Goal: Task Accomplishment & Management: Use online tool/utility

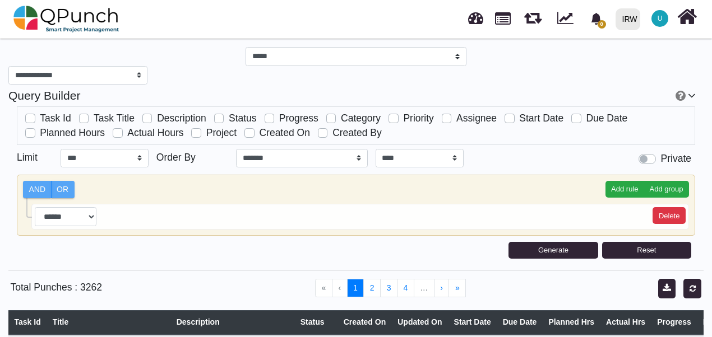
select select "***"
select select "****"
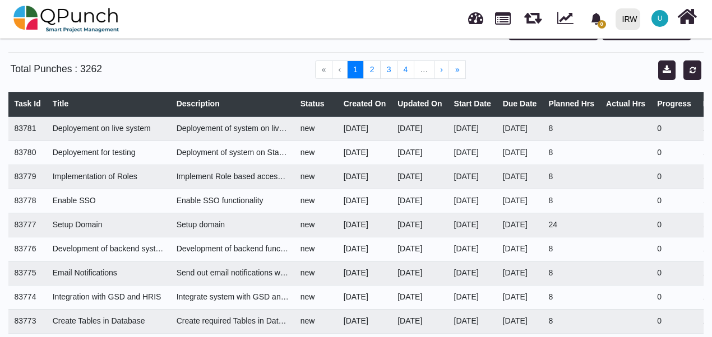
scroll to position [217, 0]
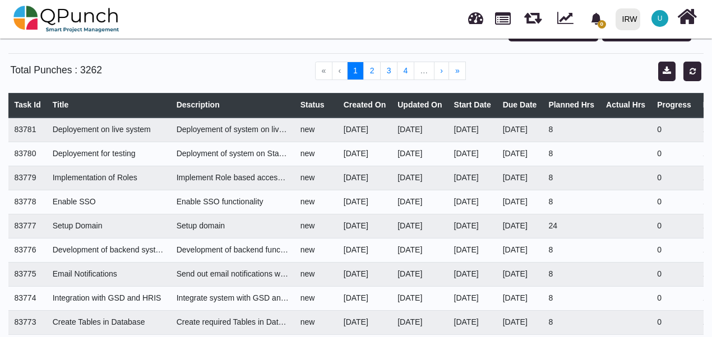
drag, startPoint x: 0, startPoint y: 7, endPoint x: 210, endPoint y: 34, distance: 212.0
click at [210, 34] on nav "0 Notification Clear IRW IRW 0 Test U Subscription Settings Dynamic Report Leav…" at bounding box center [356, 19] width 712 height 39
drag, startPoint x: 210, startPoint y: 34, endPoint x: 161, endPoint y: 34, distance: 48.8
click at [161, 34] on nav "0 Notification Clear IRW IRW 0 Test U Subscription Settings Dynamic Report Leav…" at bounding box center [356, 19] width 712 height 39
click at [127, 29] on nav "0 Notification Clear IRW IRW 0 Test U Subscription Settings Dynamic Report Leav…" at bounding box center [356, 19] width 712 height 39
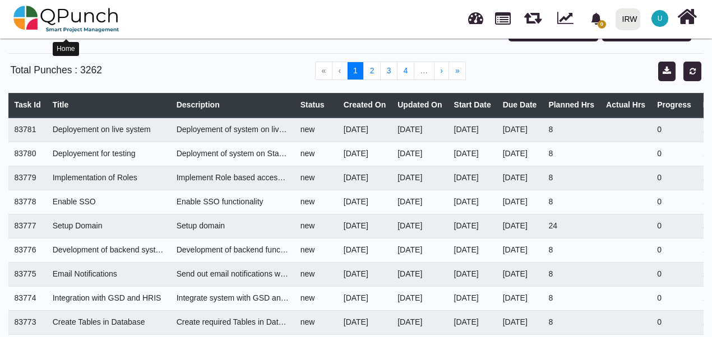
drag, startPoint x: 127, startPoint y: 29, endPoint x: 41, endPoint y: 24, distance: 85.3
click at [41, 24] on nav "0 Notification Clear IRW IRW 0 Test U Subscription Settings Dynamic Report Leav…" at bounding box center [356, 19] width 712 height 39
drag, startPoint x: 41, startPoint y: 24, endPoint x: 183, endPoint y: 36, distance: 141.7
click at [183, 36] on nav "0 Notification Clear IRW IRW 0 Test U Subscription Settings Dynamic Report Leav…" at bounding box center [356, 19] width 712 height 39
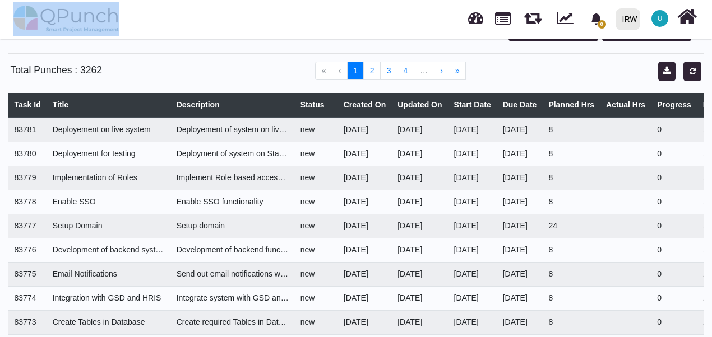
drag, startPoint x: 2, startPoint y: 6, endPoint x: 215, endPoint y: 22, distance: 214.1
click at [215, 22] on nav "0 Notification Clear IRW IRW 0 Test U Subscription Settings Dynamic Report Leav…" at bounding box center [356, 19] width 712 height 39
drag, startPoint x: 215, startPoint y: 22, endPoint x: 183, endPoint y: 26, distance: 32.1
click at [183, 26] on nav "0 Notification Clear IRW IRW 0 Test U Subscription Settings Dynamic Report Leav…" at bounding box center [356, 19] width 712 height 39
click at [129, 27] on nav "0 Notification Clear IRW IRW 0 Test U Subscription Settings Dynamic Report Leav…" at bounding box center [356, 19] width 712 height 39
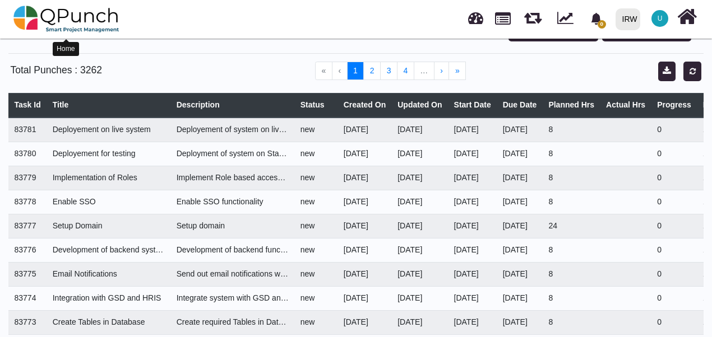
drag, startPoint x: 131, startPoint y: 27, endPoint x: 47, endPoint y: 12, distance: 85.3
click at [47, 12] on nav "0 Notification Clear IRW IRW 0 Test U Subscription Settings Dynamic Report Leav…" at bounding box center [356, 19] width 712 height 39
drag, startPoint x: 47, startPoint y: 12, endPoint x: 139, endPoint y: 27, distance: 93.1
click at [139, 27] on nav "0 Notification Clear IRW IRW 0 Test U Subscription Settings Dynamic Report Leav…" at bounding box center [356, 19] width 712 height 39
click at [145, 27] on nav "0 Notification Clear IRW IRW 0 Test U Subscription Settings Dynamic Report Leav…" at bounding box center [356, 19] width 712 height 39
